Goal: Check status

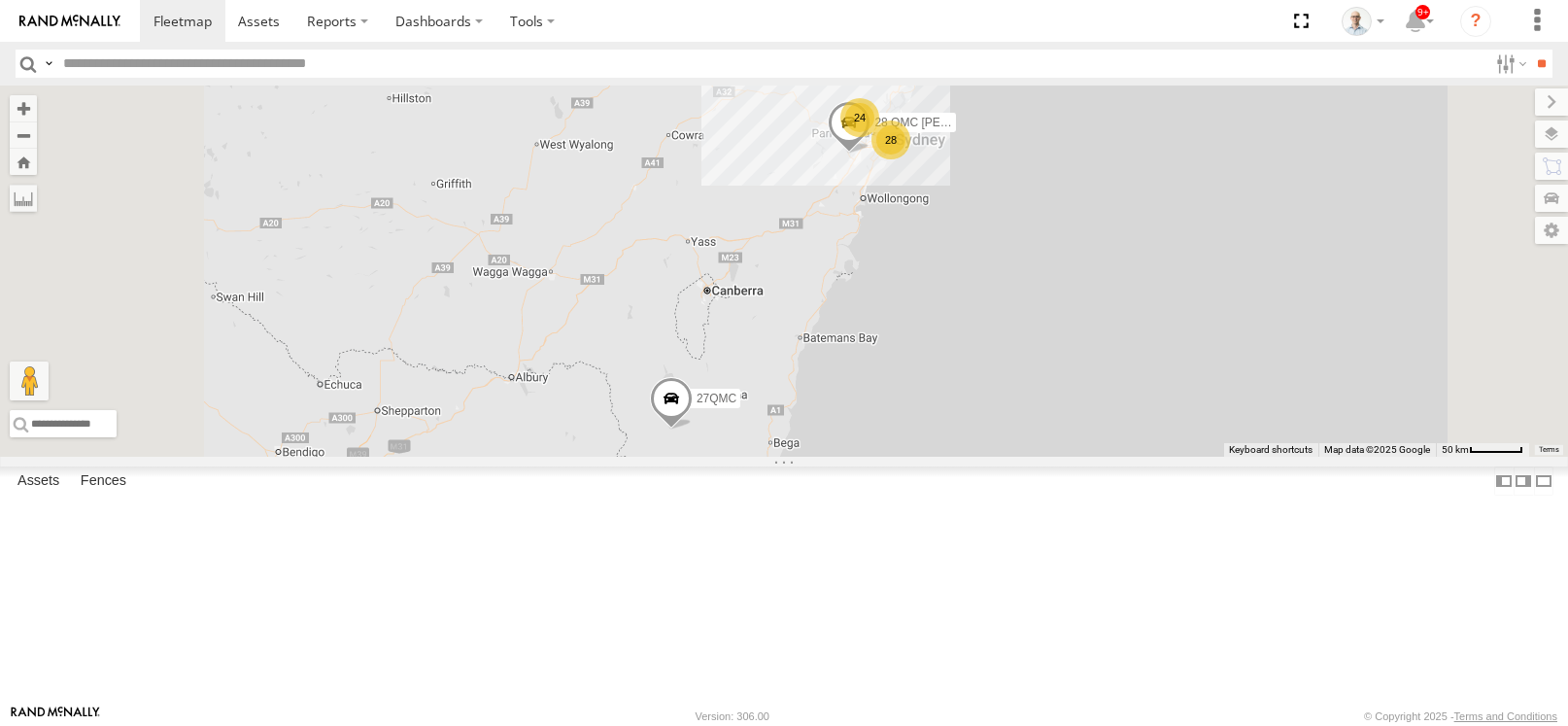
select select "**********"
click at [207, 21] on span at bounding box center [183, 20] width 58 height 18
click at [879, 137] on div "24" at bounding box center [860, 118] width 39 height 39
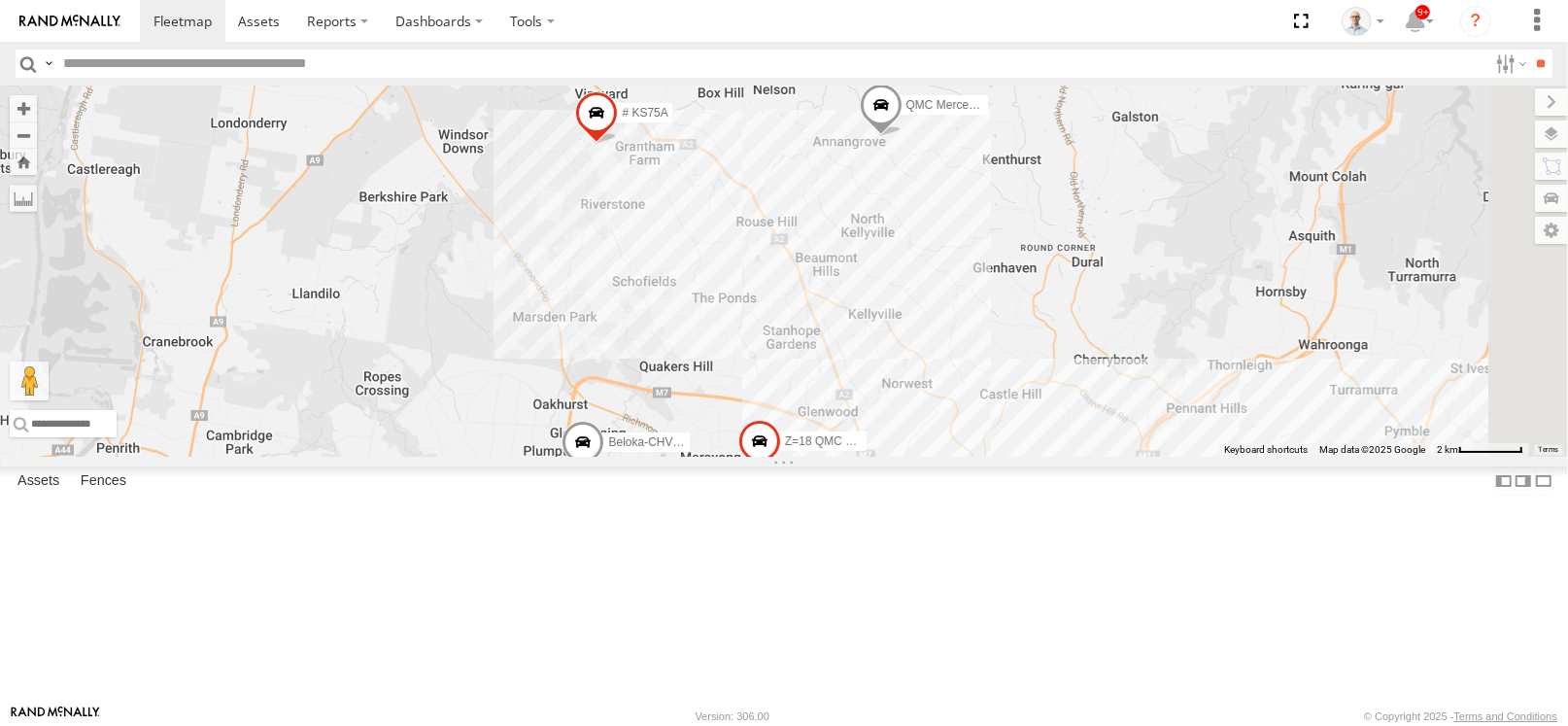
click at [897, 530] on div "18" at bounding box center [877, 511] width 39 height 39
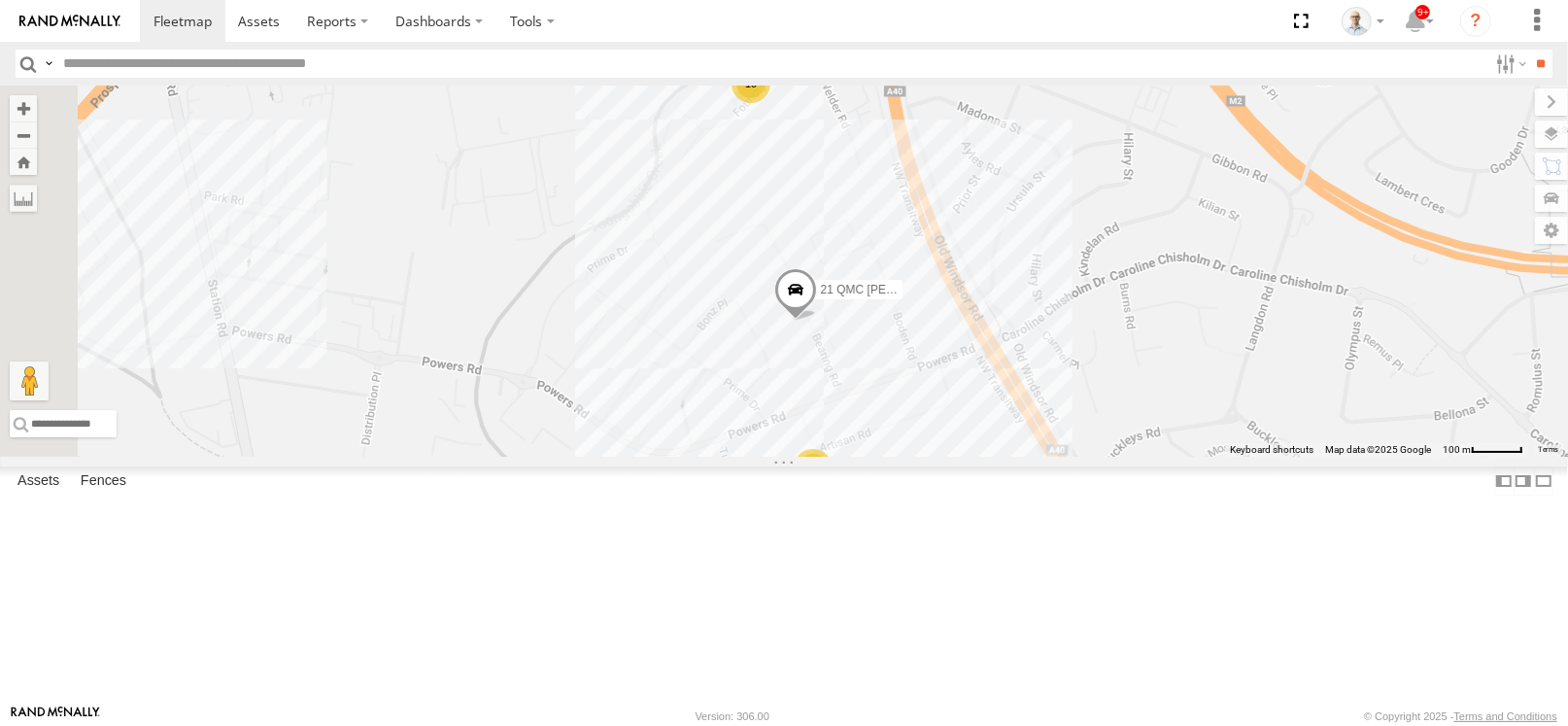
click at [833, 488] on div "7" at bounding box center [813, 468] width 39 height 39
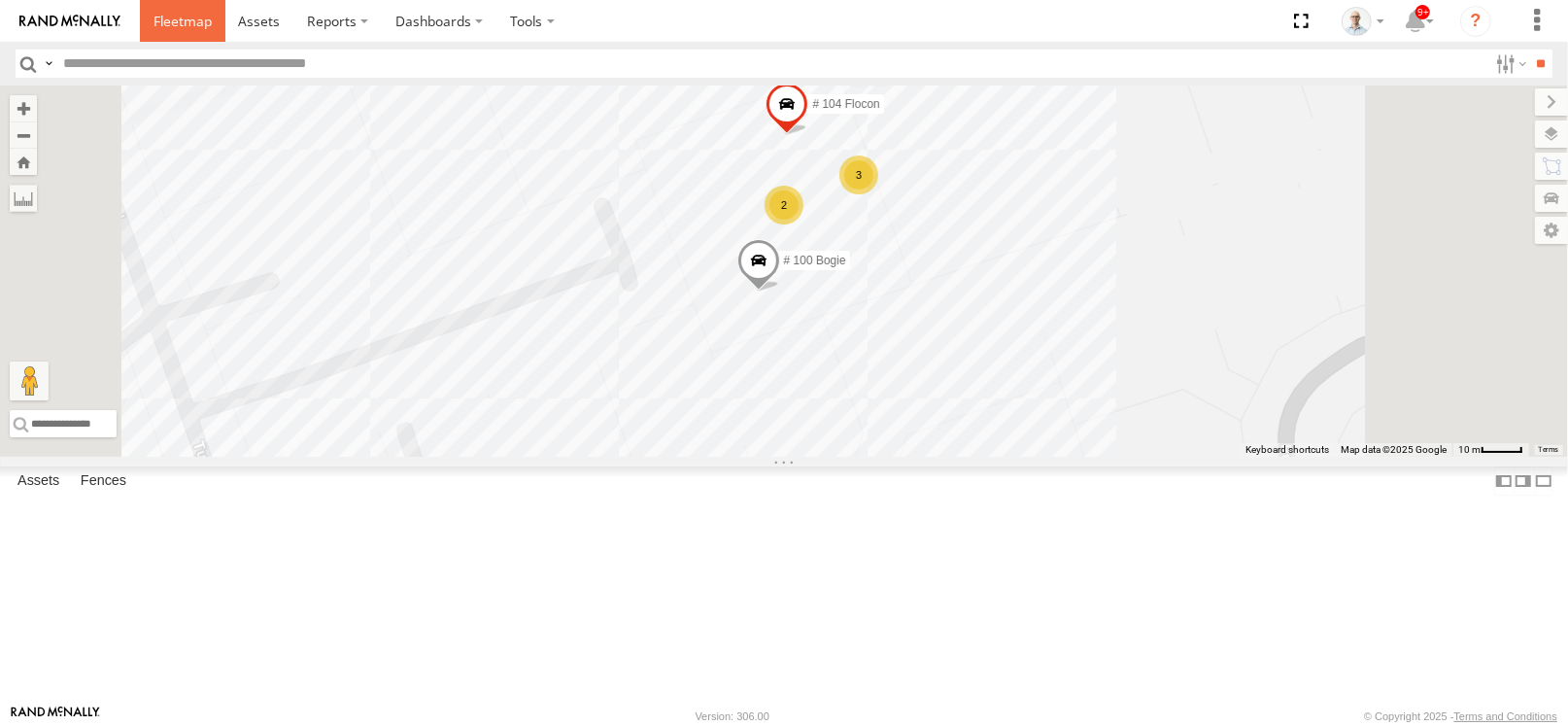
click at [204, 22] on span at bounding box center [183, 20] width 58 height 18
